Goal: Browse casually

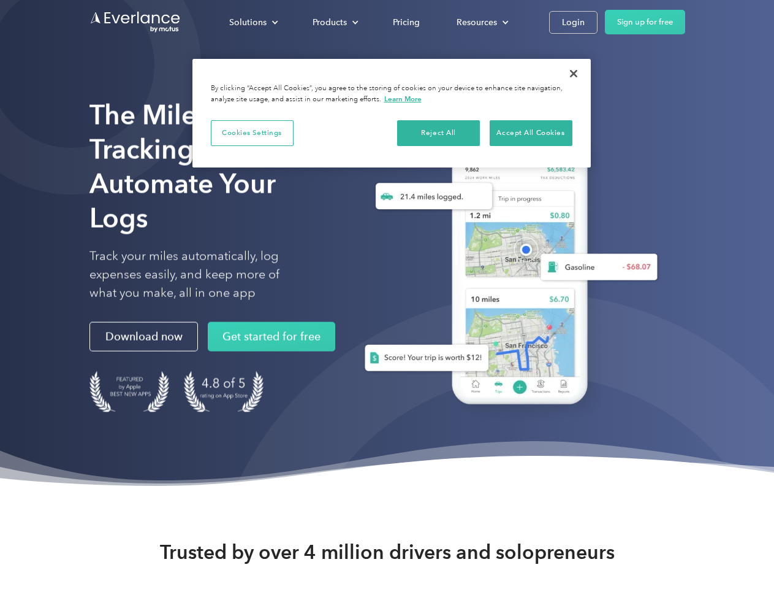
click at [253, 22] on div "Solutions" at bounding box center [247, 22] width 37 height 15
click at [334, 22] on div "Products" at bounding box center [330, 22] width 34 height 15
click at [481, 22] on div "Resources" at bounding box center [477, 22] width 40 height 15
click at [252, 132] on button "Cookies Settings" at bounding box center [252, 133] width 83 height 26
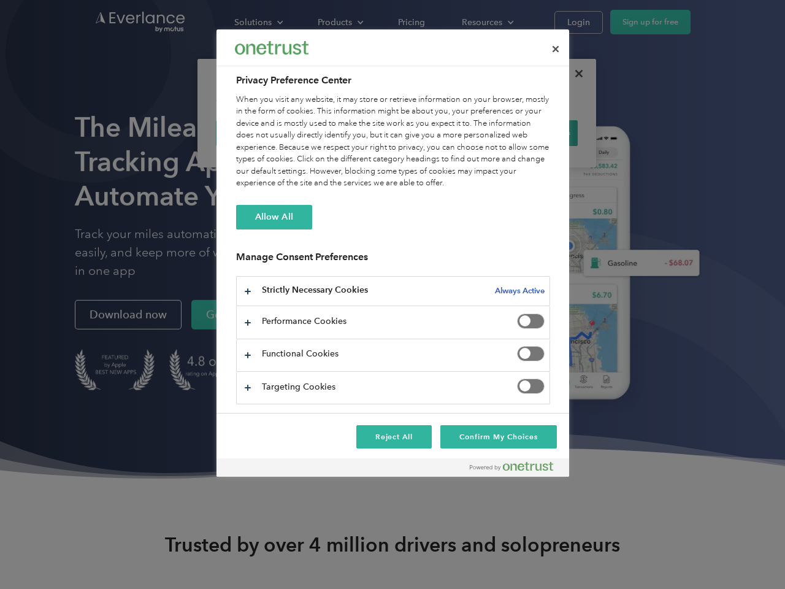
click at [439, 132] on div "When you visit any website, it may store or retrieve information on your browse…" at bounding box center [393, 142] width 314 height 96
click at [531, 132] on div "When you visit any website, it may store or retrieve information on your browse…" at bounding box center [393, 142] width 314 height 96
click at [574, 74] on div at bounding box center [392, 294] width 785 height 589
